Goal: Task Accomplishment & Management: Use online tool/utility

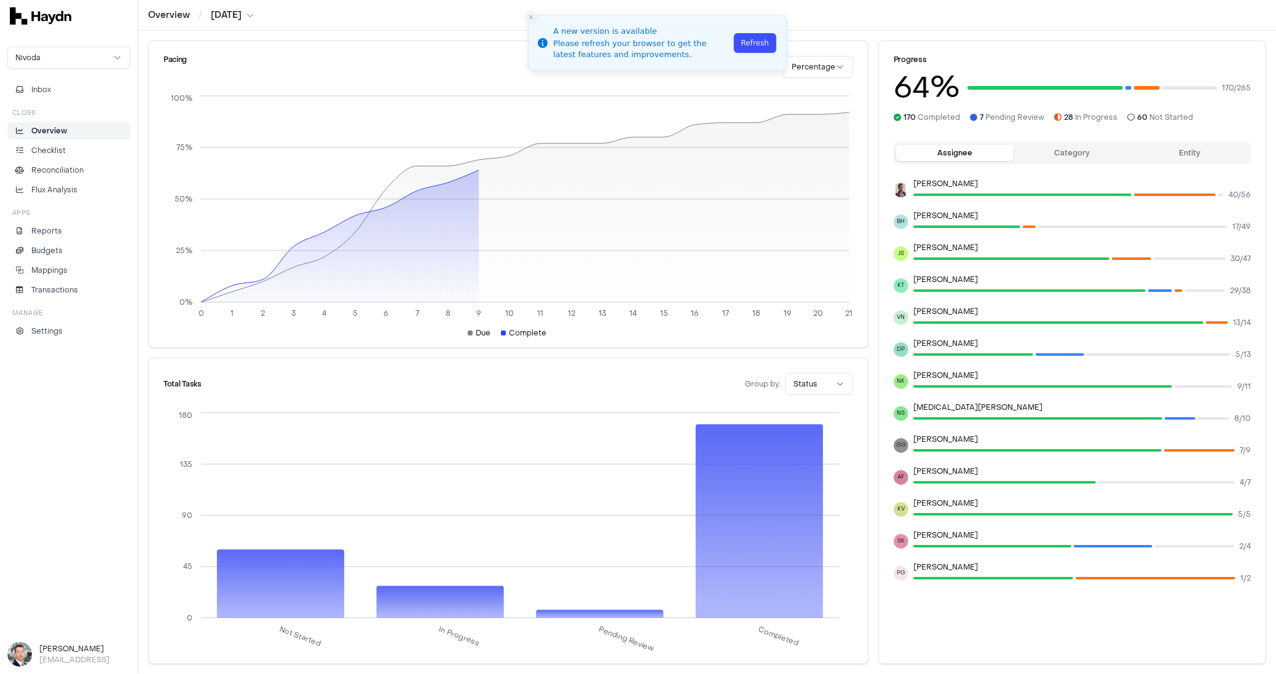
click at [754, 34] on button "Refresh" at bounding box center [755, 43] width 42 height 20
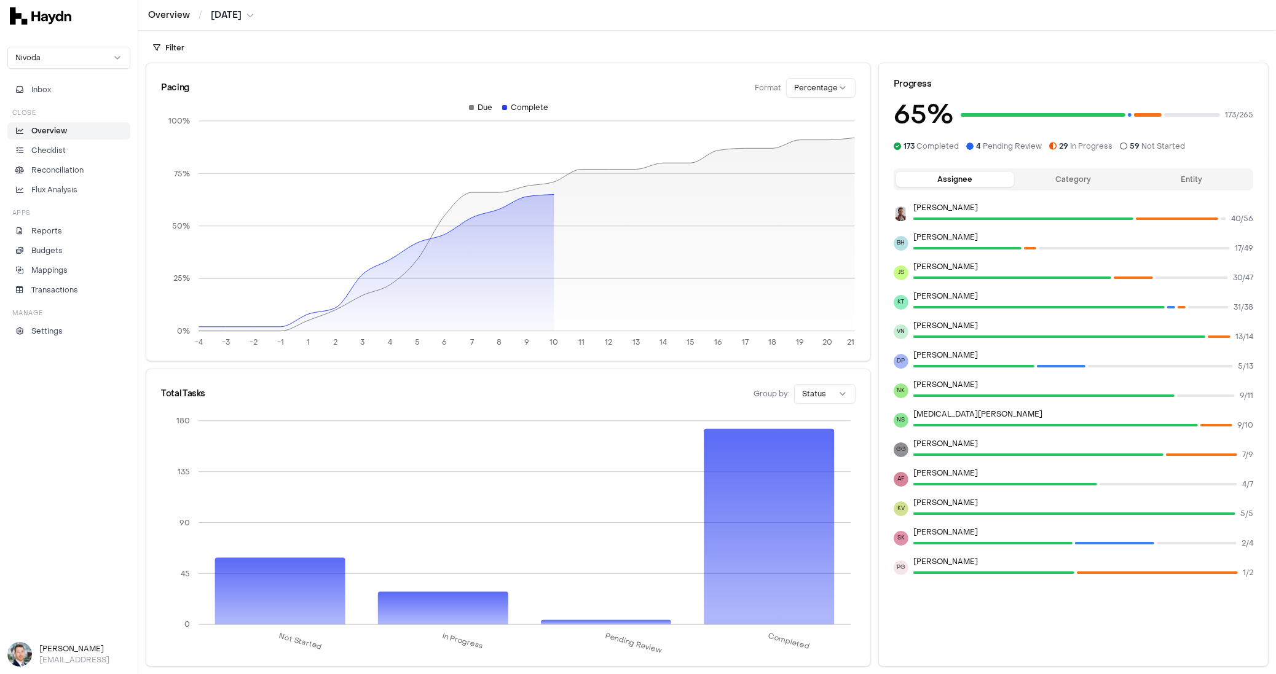
click at [215, 19] on html "Overview / [DATE] Nivoda Inbox Close Overview Checklist Reconciliation Flux Ana…" at bounding box center [638, 337] width 1276 height 674
click at [228, 108] on div "Aug 2025" at bounding box center [233, 104] width 73 height 17
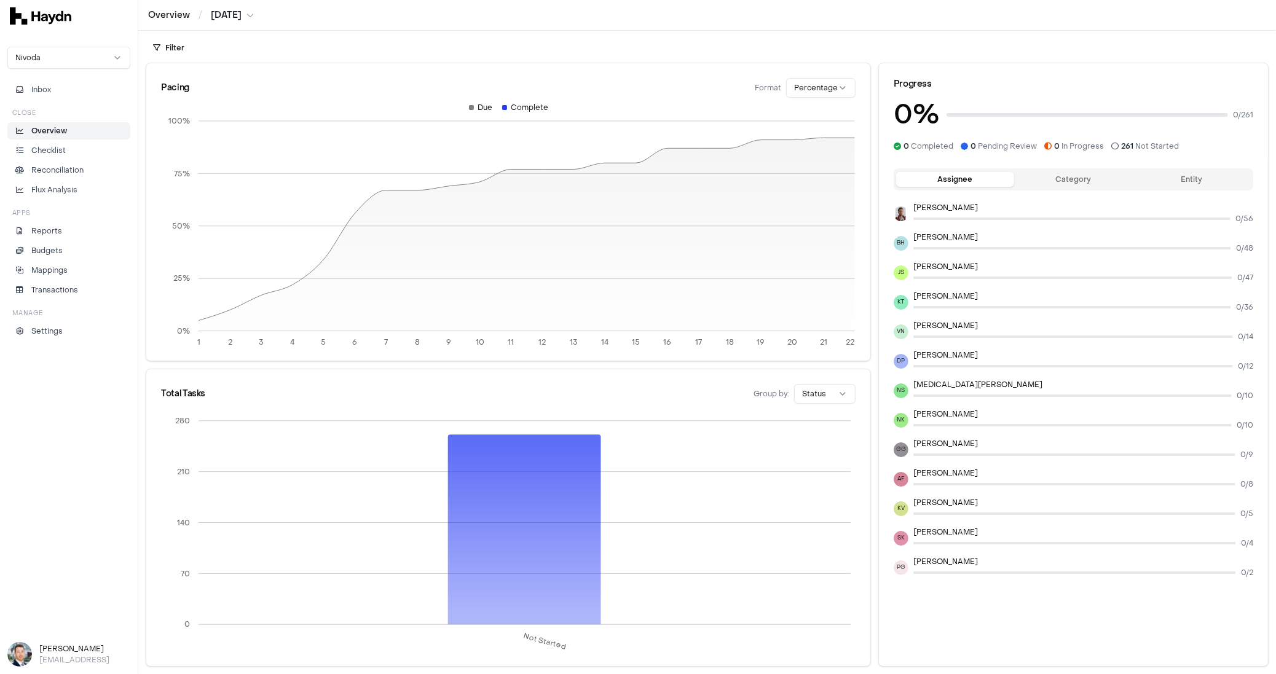
click at [260, 10] on html "Overview / Aug 2025 Nivoda Inbox Close Overview Checklist Reconciliation Flux A…" at bounding box center [638, 337] width 1276 height 674
click at [231, 154] on div "Jun 2025" at bounding box center [236, 156] width 73 height 17
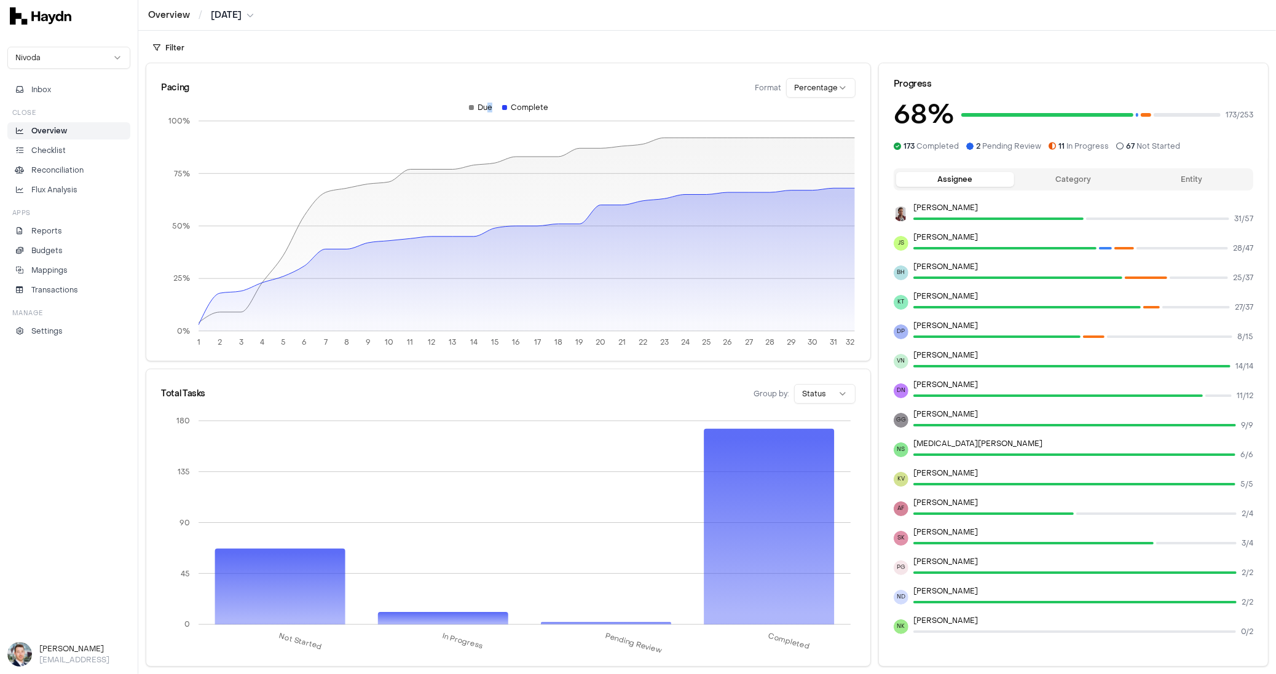
drag, startPoint x: 489, startPoint y: 109, endPoint x: 499, endPoint y: 108, distance: 9.3
click at [499, 108] on div "Due Complete" at bounding box center [508, 111] width 695 height 17
click at [481, 108] on div "Due" at bounding box center [480, 108] width 23 height 10
drag, startPoint x: 453, startPoint y: 90, endPoint x: 563, endPoint y: 105, distance: 111.7
click at [563, 105] on div "Pacing Format Percentage 1 2 3 4 5 6 7 8 9 10 11 12 13 14 15 16 17 18 19 20 21 …" at bounding box center [508, 212] width 724 height 298
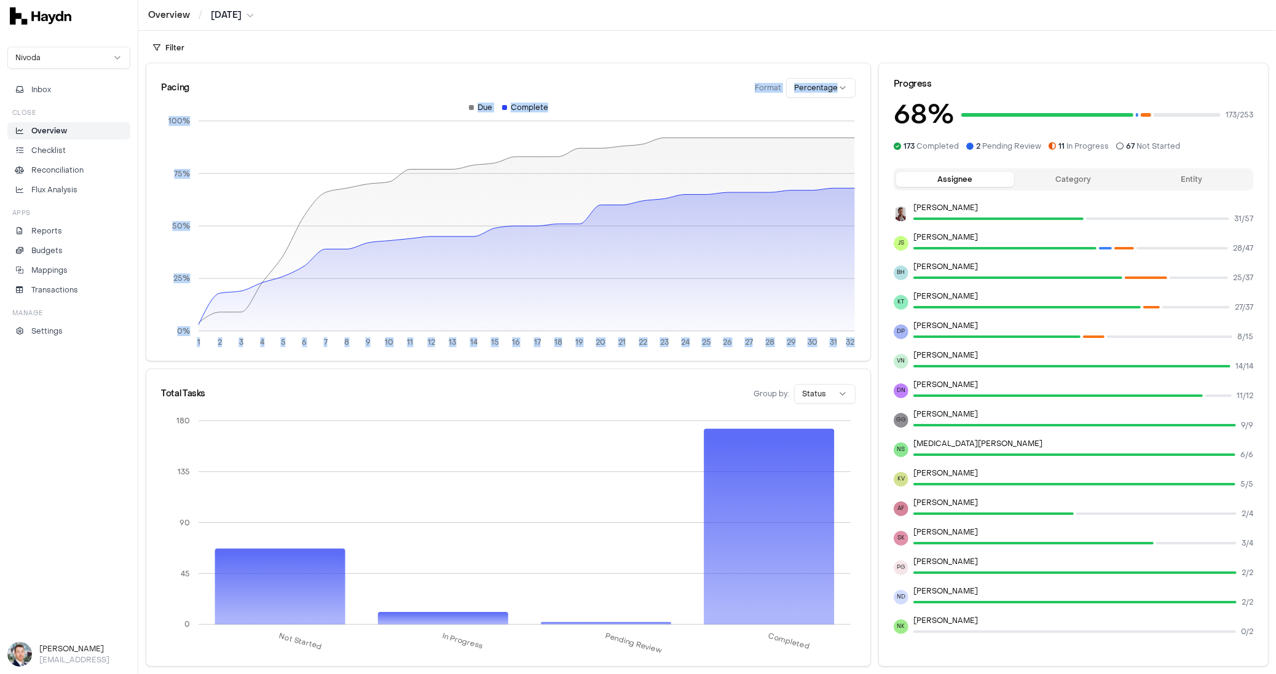
click at [563, 105] on div "Due Complete" at bounding box center [508, 111] width 695 height 17
click at [176, 50] on html "Overview / Jun 2025 Nivoda Inbox Close Overview Checklist Reconciliation Flux A…" at bounding box center [638, 337] width 1276 height 674
click at [307, 49] on div "Filter" at bounding box center [707, 44] width 1138 height 27
click at [173, 54] on html "Overview / Jun 2025 Nivoda Inbox Close Overview Checklist Reconciliation Flux A…" at bounding box center [638, 337] width 1276 height 674
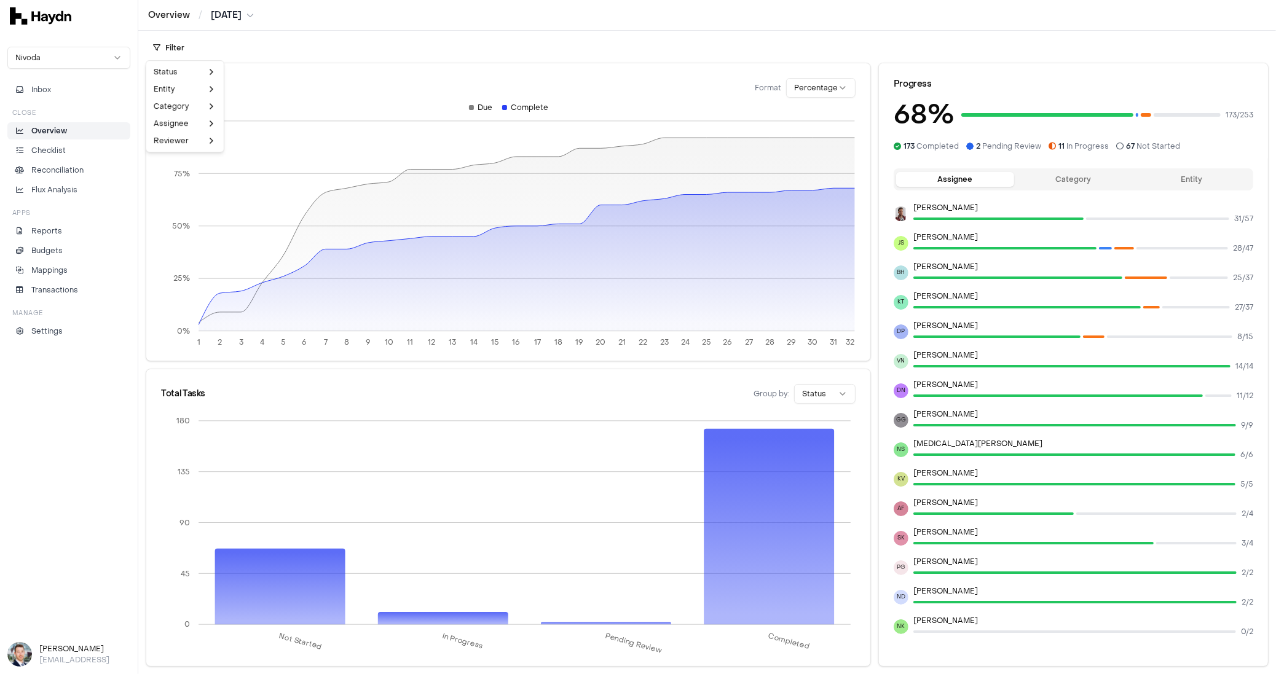
click at [296, 45] on html "Overview / Jun 2025 Nivoda Inbox Close Overview Checklist Reconciliation Flux A…" at bounding box center [638, 337] width 1276 height 674
drag, startPoint x: 301, startPoint y: 60, endPoint x: 370, endPoint y: 73, distance: 70.7
click at [370, 73] on div "Filter Pacing Format Percentage 1 2 3 4 5 6 7 8 9 10 11 12 13 14 15 16 17 18 19…" at bounding box center [707, 353] width 1138 height 644
click at [60, 142] on link "Checklist" at bounding box center [68, 150] width 123 height 17
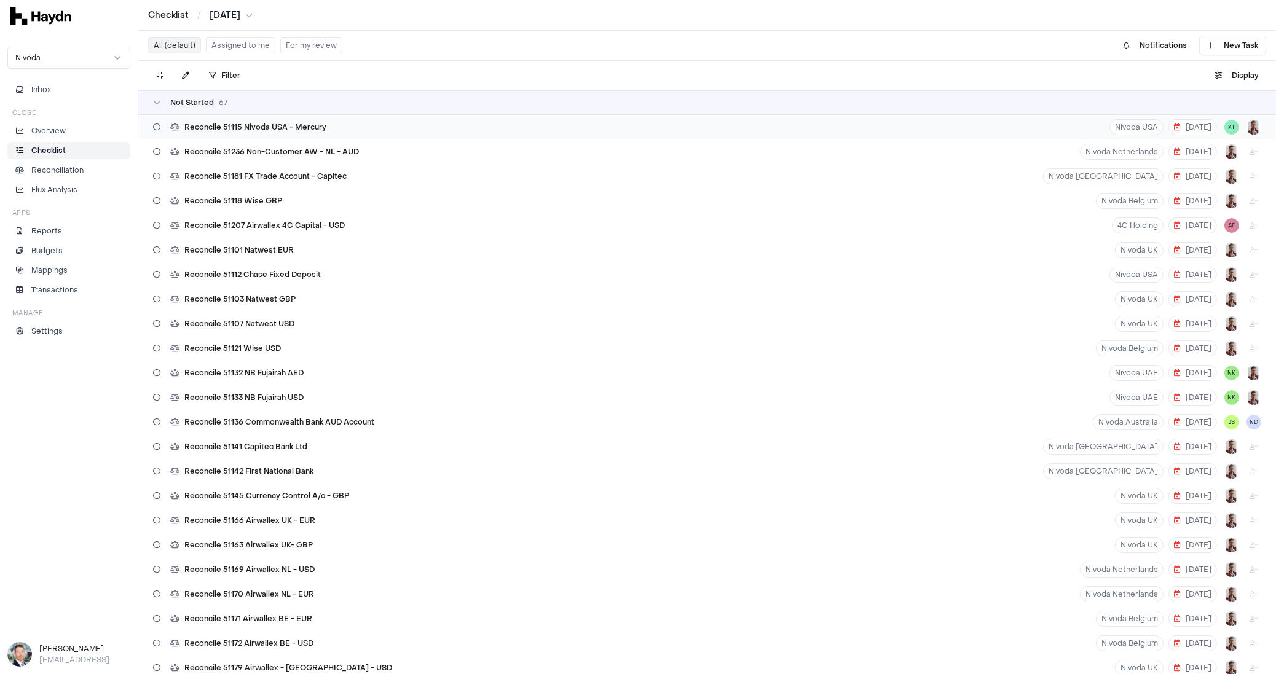
click at [218, 125] on span "Reconcile 51115 Nivoda USA - Mercury" at bounding box center [255, 127] width 142 height 10
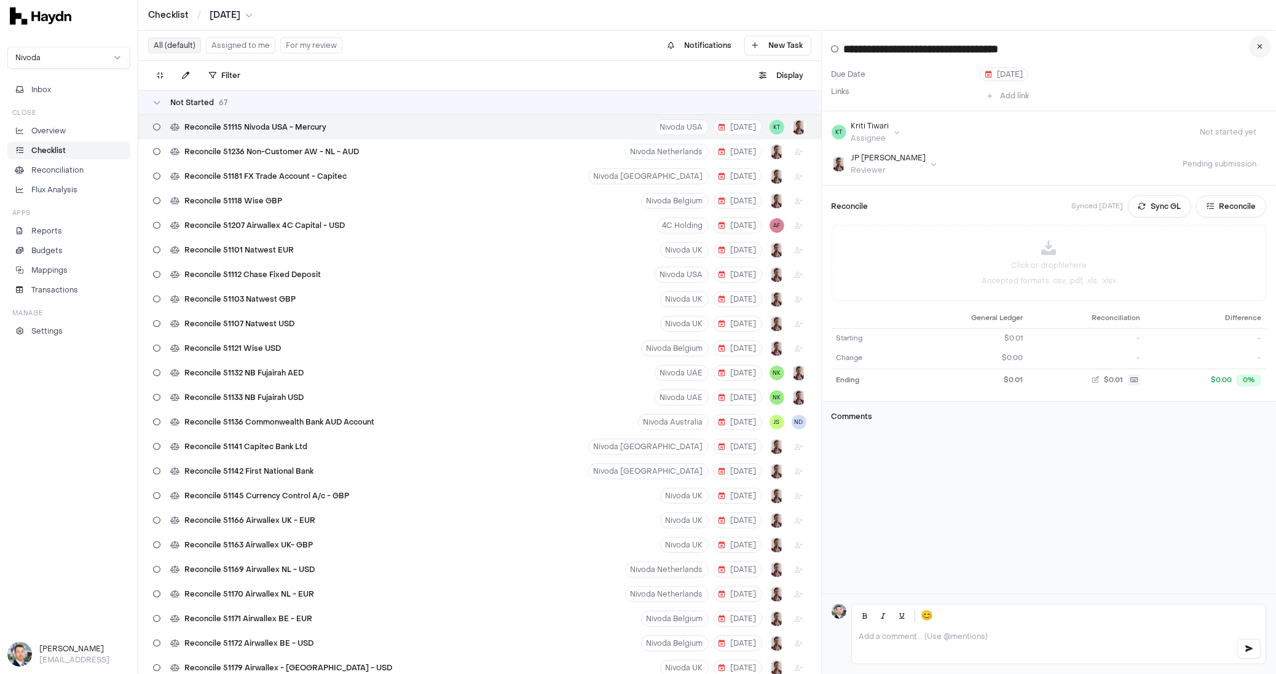
click at [1260, 52] on button at bounding box center [1260, 47] width 22 height 22
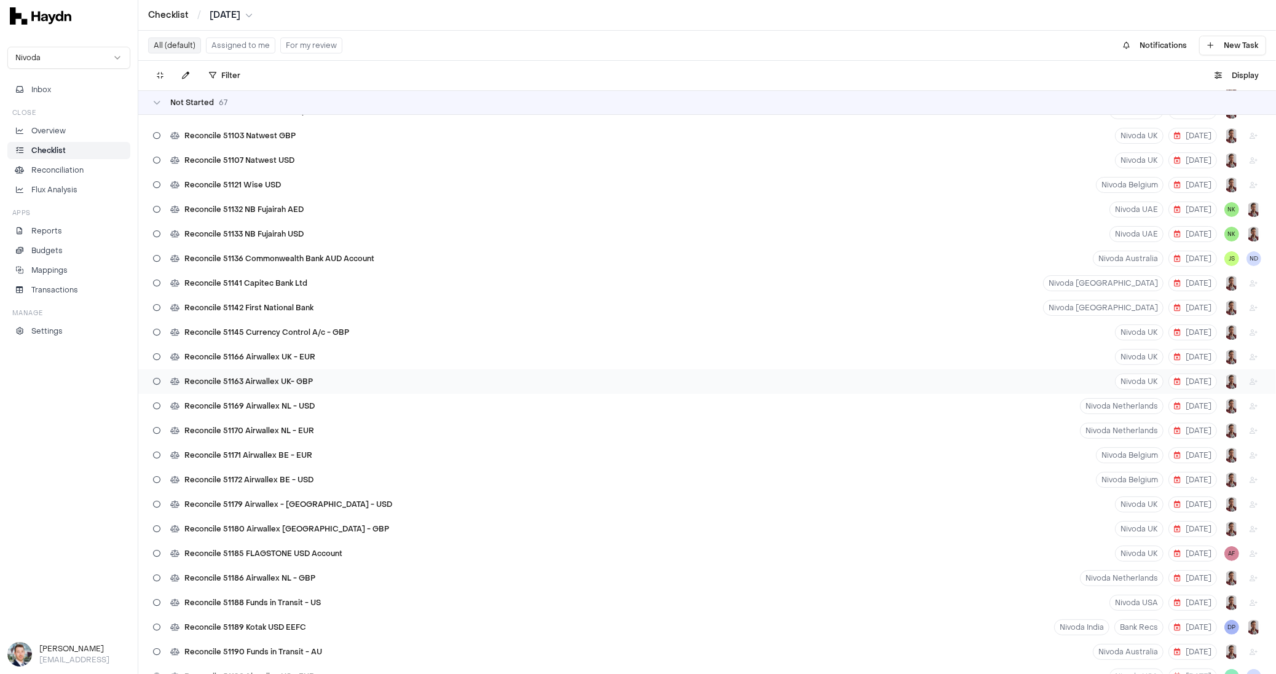
scroll to position [185, 0]
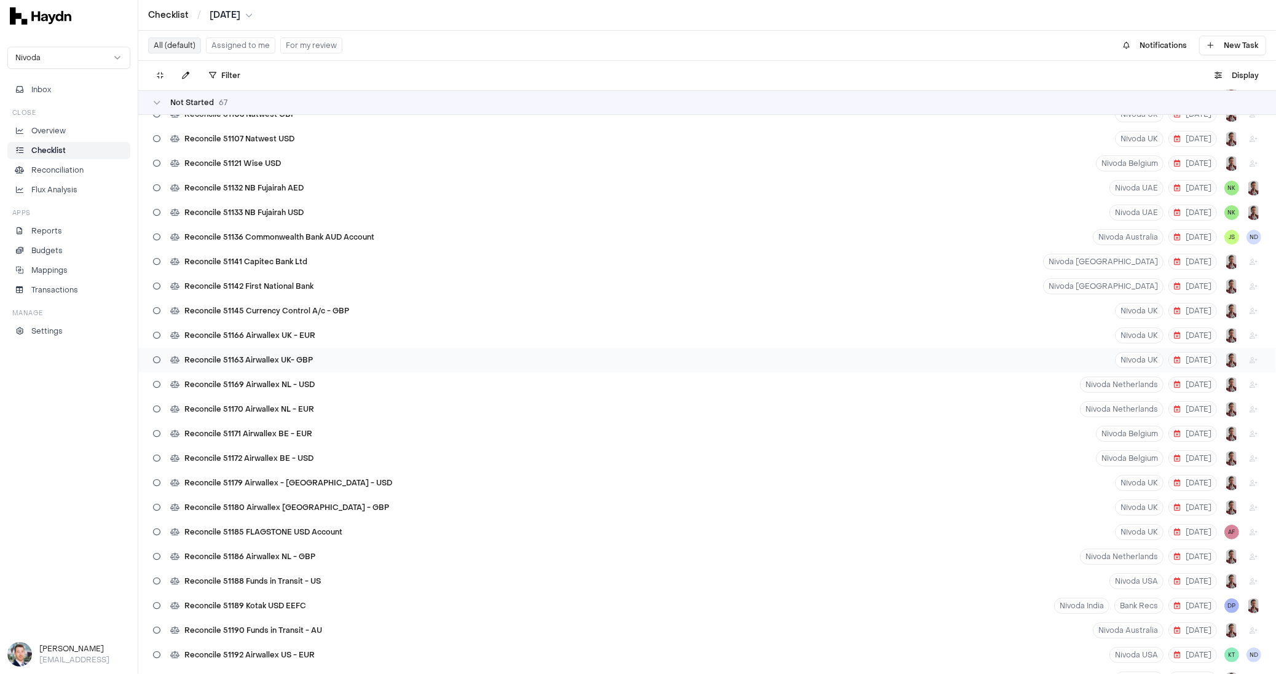
click at [252, 352] on div "Reconcile 51163 Airwallex UK- GBP" at bounding box center [233, 360] width 170 height 23
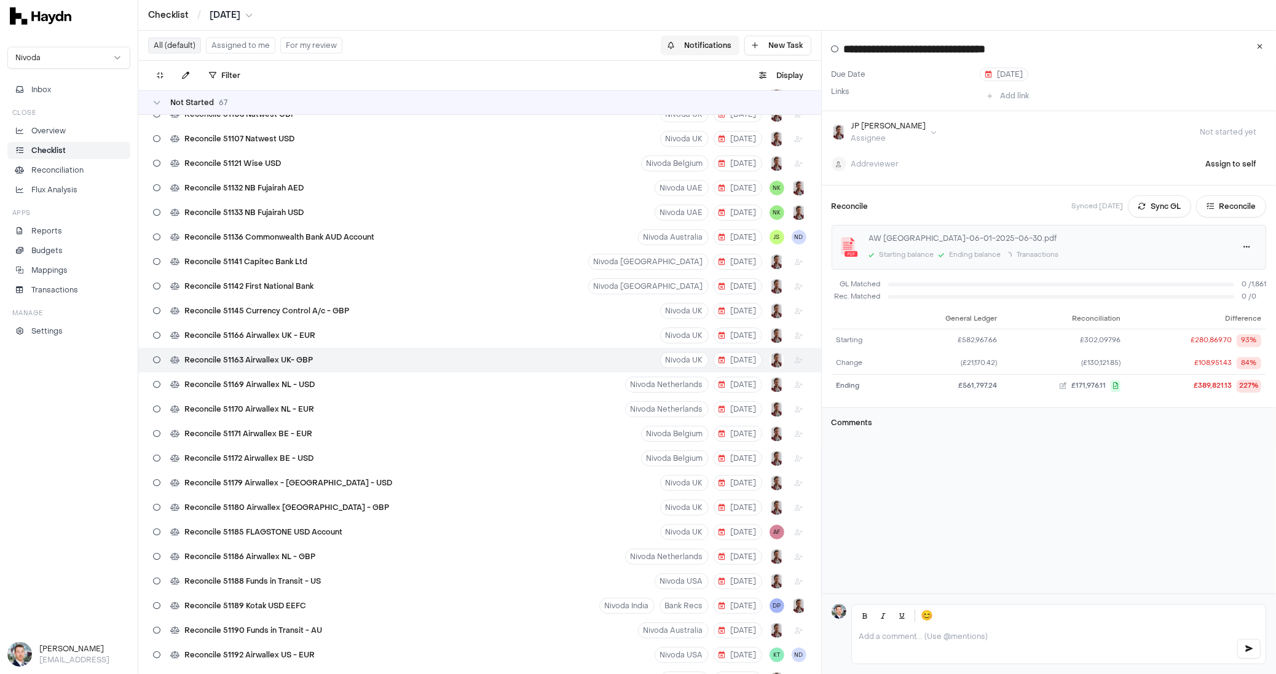
click at [1255, 50] on button at bounding box center [1260, 47] width 22 height 22
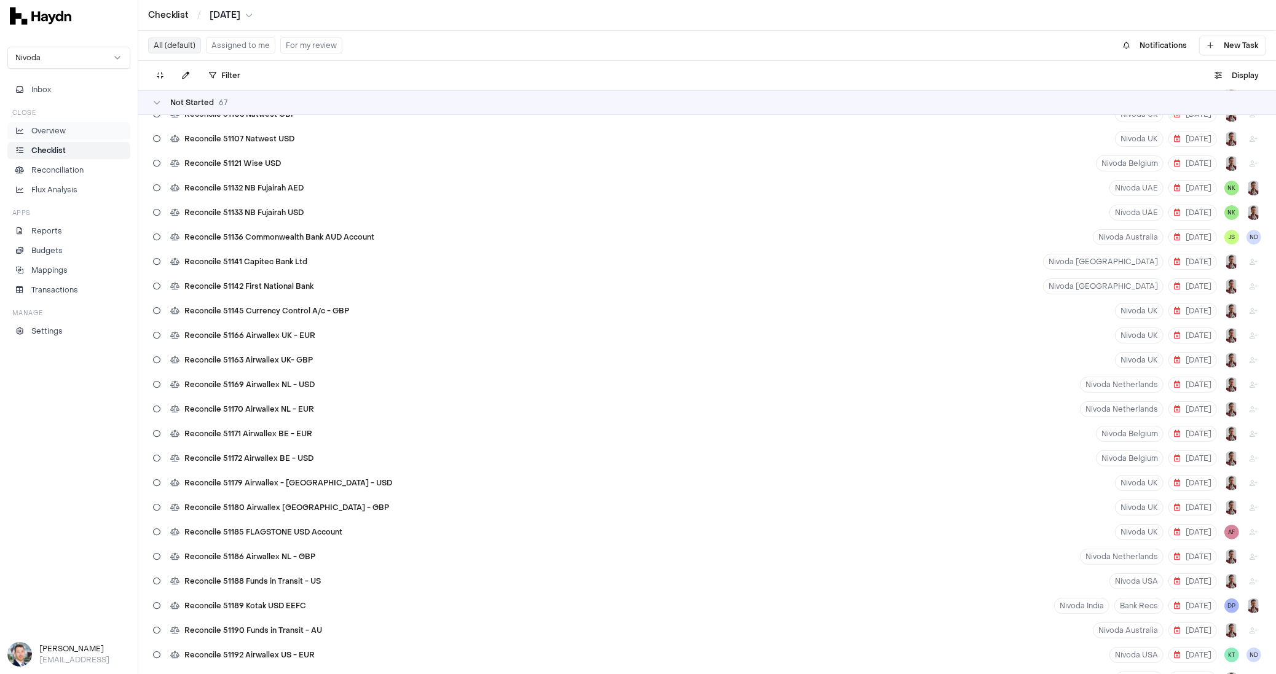
click at [74, 127] on li "Overview" at bounding box center [69, 130] width 112 height 11
